Goal: Transaction & Acquisition: Download file/media

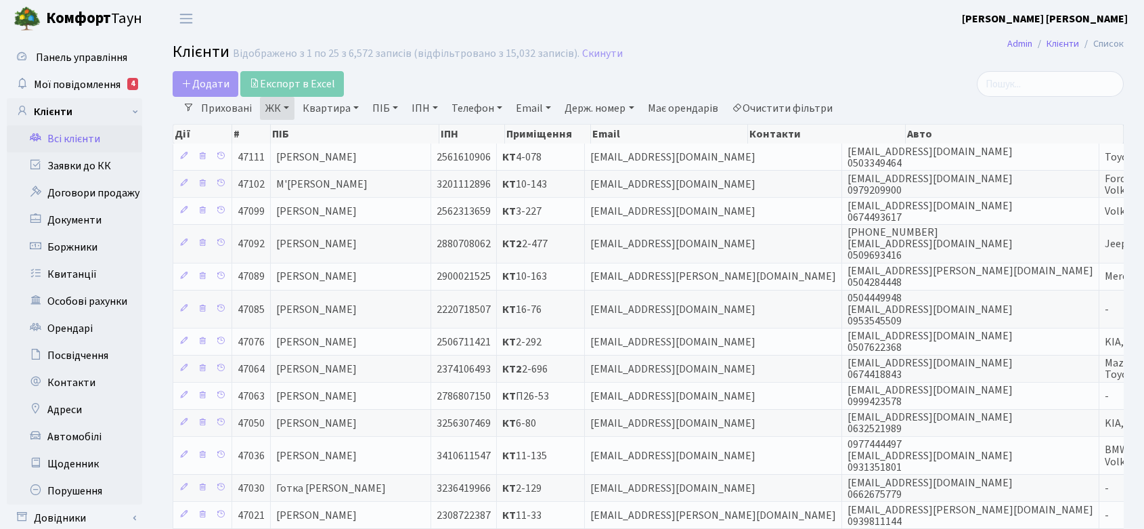
select select "25"
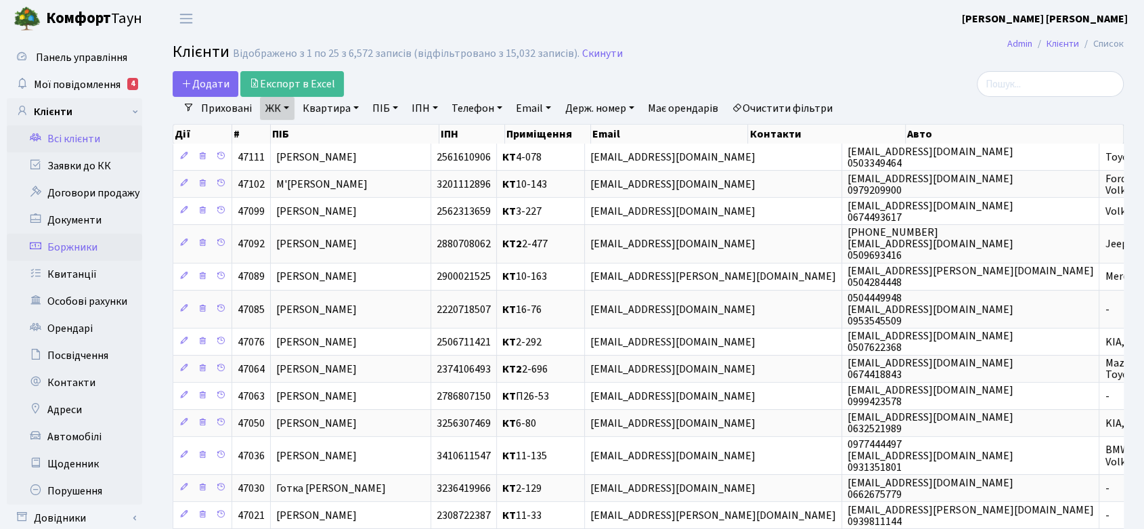
click at [85, 244] on link "Боржники" at bounding box center [74, 247] width 135 height 27
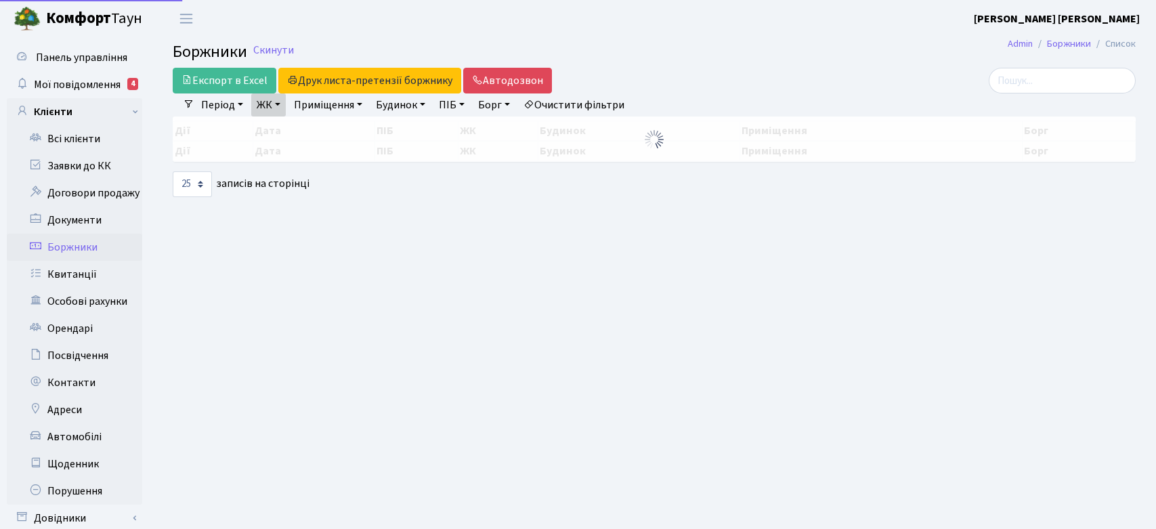
select select "25"
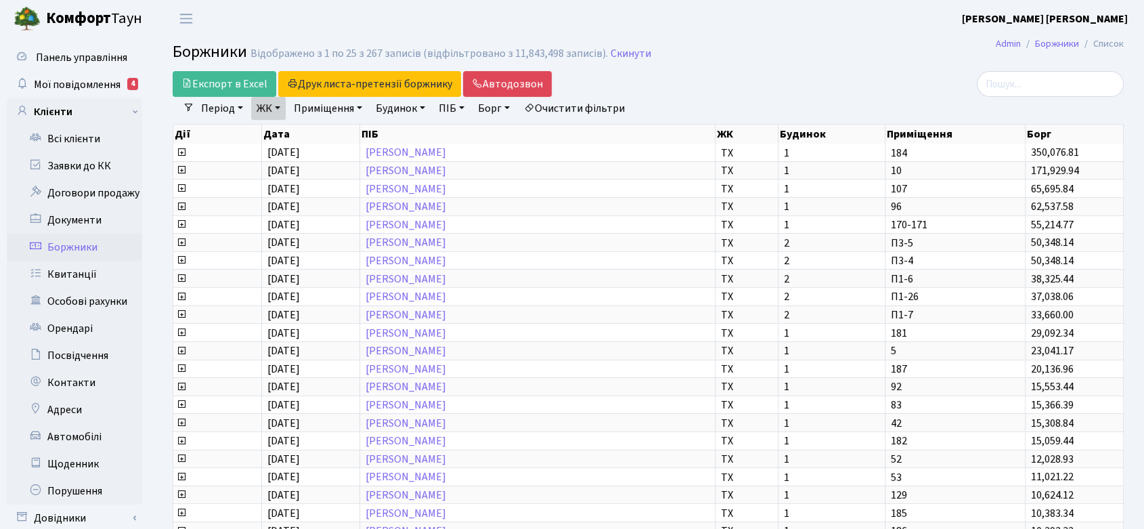
click at [508, 99] on link "Борг" at bounding box center [494, 108] width 43 height 23
click at [753, 72] on div "Експорт в Excel Друк листа-претензії боржнику ЖК КТ ЦП ТХ КТ2 КТ3 КТ4 КТ5 КТ6 К…" at bounding box center [487, 84] width 628 height 26
click at [281, 104] on link "ЖК" at bounding box center [268, 108] width 35 height 23
click at [627, 49] on link "Скинути" at bounding box center [631, 53] width 41 height 13
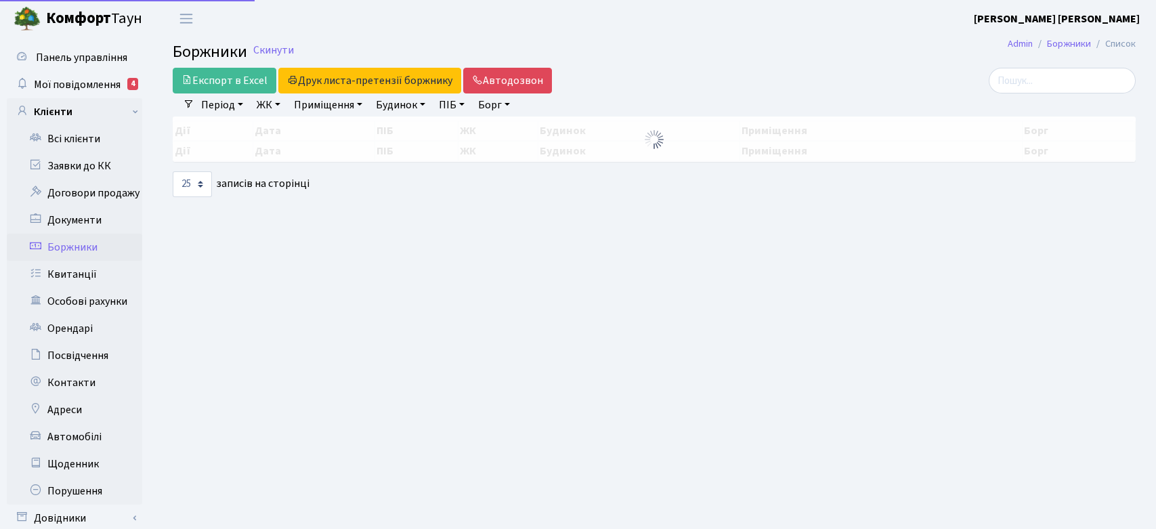
select select
click at [272, 103] on link "ЖК" at bounding box center [268, 104] width 35 height 23
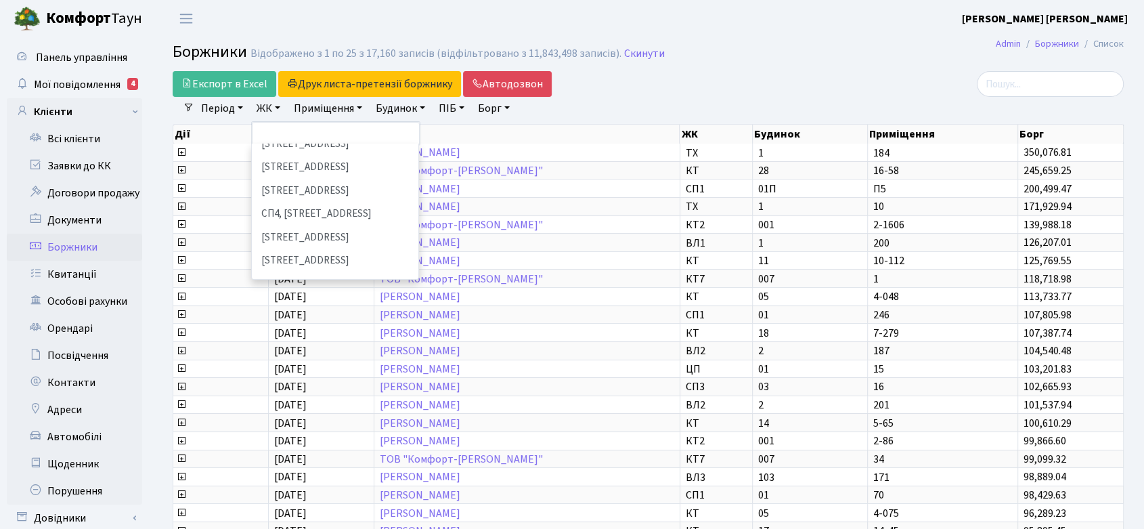
scroll to position [226, 0]
click at [342, 244] on li "[STREET_ADDRESS]" at bounding box center [335, 256] width 164 height 24
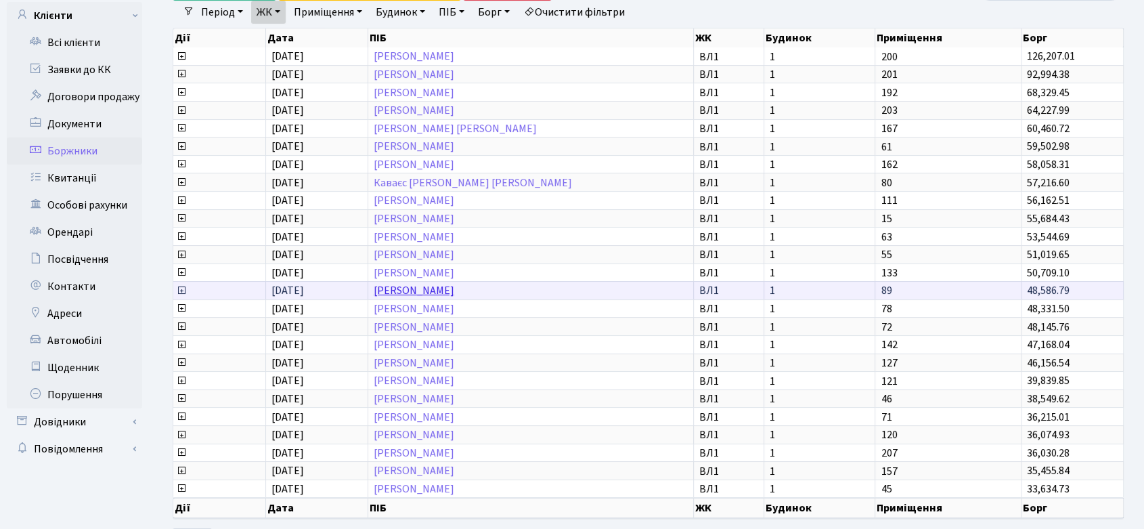
scroll to position [157, 0]
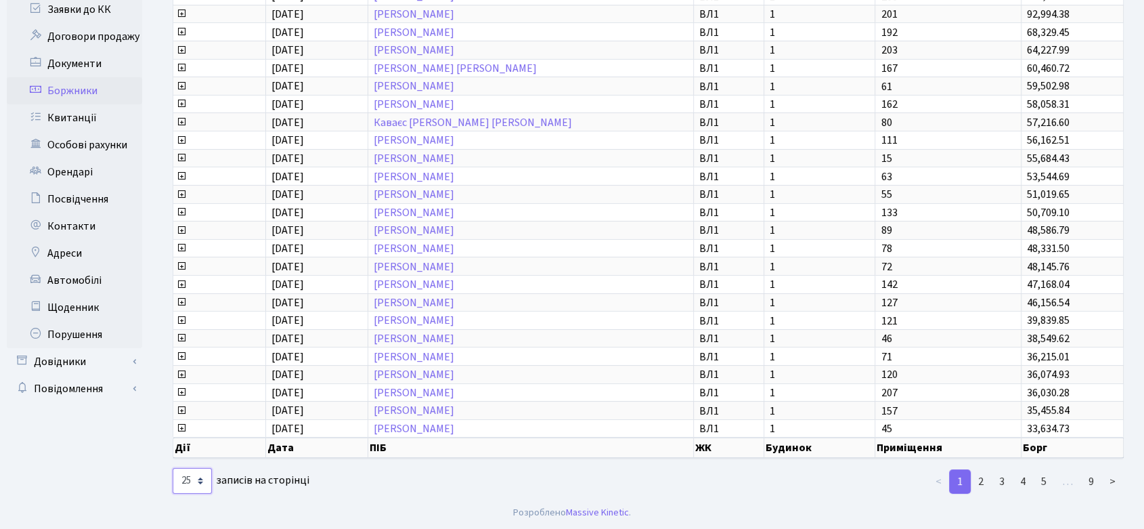
click at [192, 484] on select "10 25 50 100 250 500 1,000" at bounding box center [192, 481] width 39 height 26
select select "1000"
click at [173, 468] on select "10 25 50 100 250 500 1,000" at bounding box center [192, 481] width 39 height 26
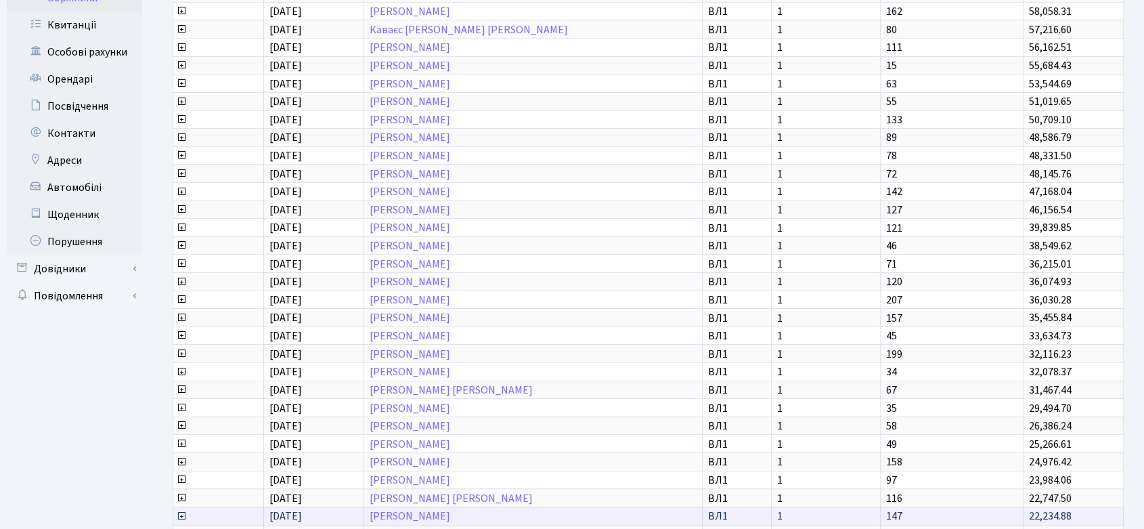
scroll to position [0, 0]
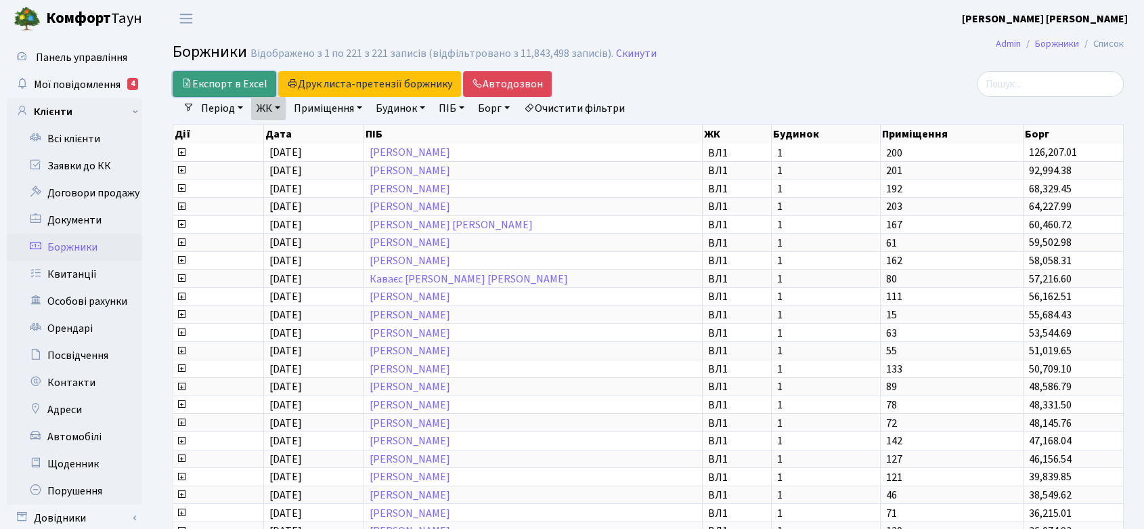
click at [216, 79] on link "Експорт в Excel" at bounding box center [225, 84] width 104 height 26
click at [499, 107] on link "Борг" at bounding box center [494, 108] width 43 height 23
click at [756, 77] on div "Експорт в Excel Друк листа-претензії боржнику ЖК КТ ЦП ТХ КТ2 КТ3 КТ4 КТ5 КТ6 К…" at bounding box center [487, 84] width 628 height 26
click at [232, 80] on link "Експорт в Excel" at bounding box center [225, 84] width 104 height 26
click at [347, 112] on link "Приміщення" at bounding box center [327, 108] width 79 height 23
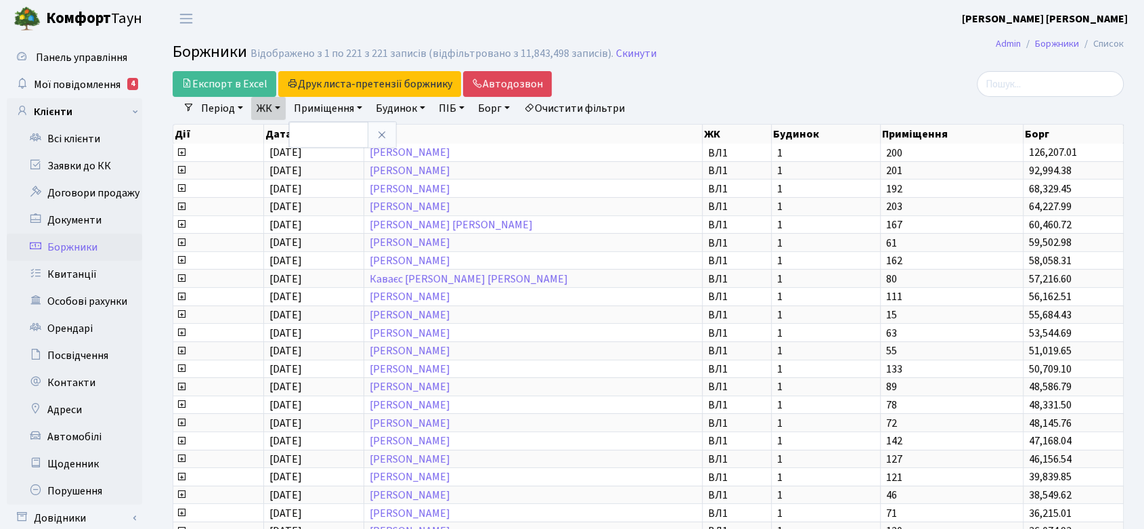
click at [351, 108] on link "Приміщення" at bounding box center [327, 108] width 79 height 23
click at [430, 109] on link "Будинок" at bounding box center [400, 108] width 60 height 23
